Goal: Check status: Check status

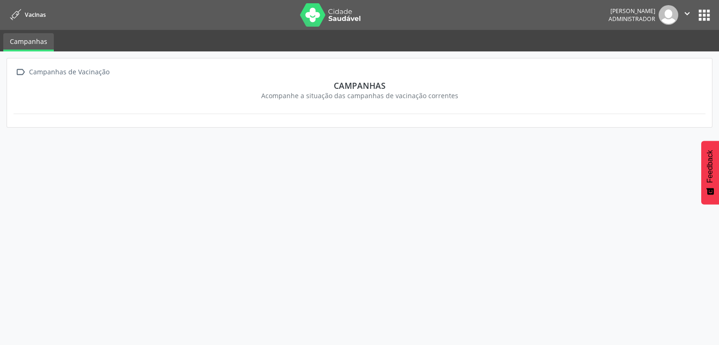
click at [712, 19] on button "apps" at bounding box center [704, 15] width 16 height 16
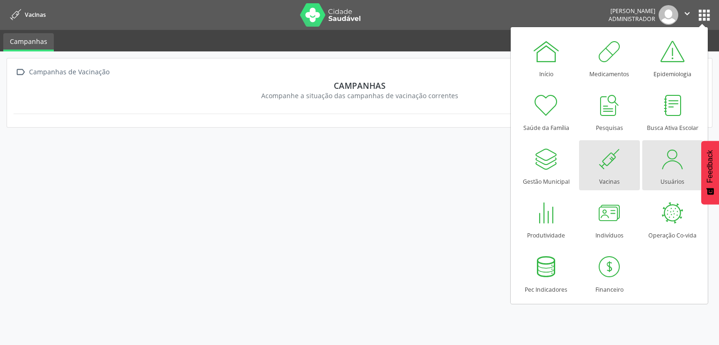
click at [664, 167] on div at bounding box center [673, 159] width 28 height 28
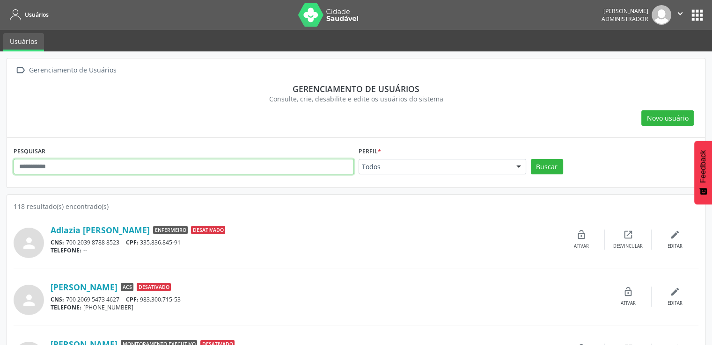
click at [100, 167] on input "text" at bounding box center [184, 167] width 340 height 16
type input "*********"
click at [531, 159] on button "Buscar" at bounding box center [547, 167] width 32 height 16
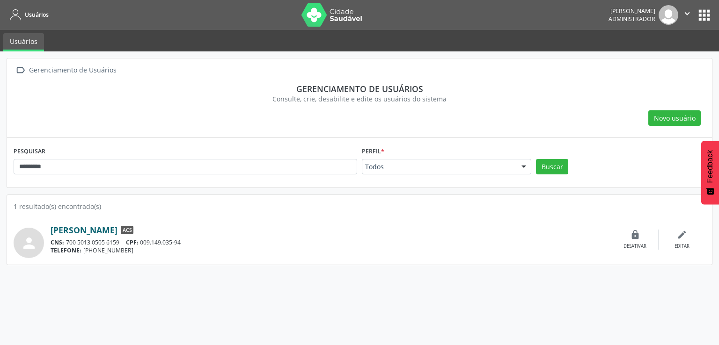
click at [105, 229] on link "Lucidalva Silva de Oliveira" at bounding box center [84, 230] width 67 height 10
